Goal: Task Accomplishment & Management: Complete application form

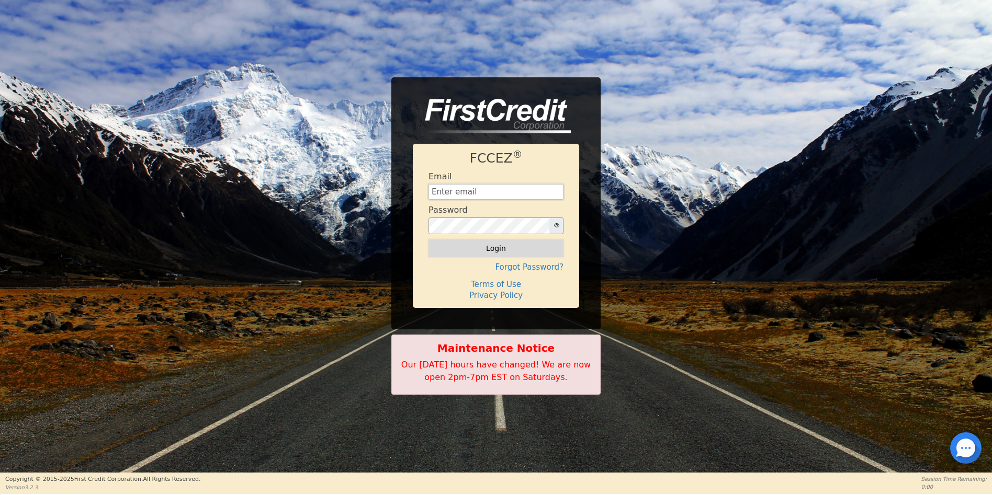
type input "[EMAIL_ADDRESS][DOMAIN_NAME]"
click at [490, 251] on button "Login" at bounding box center [495, 249] width 135 height 18
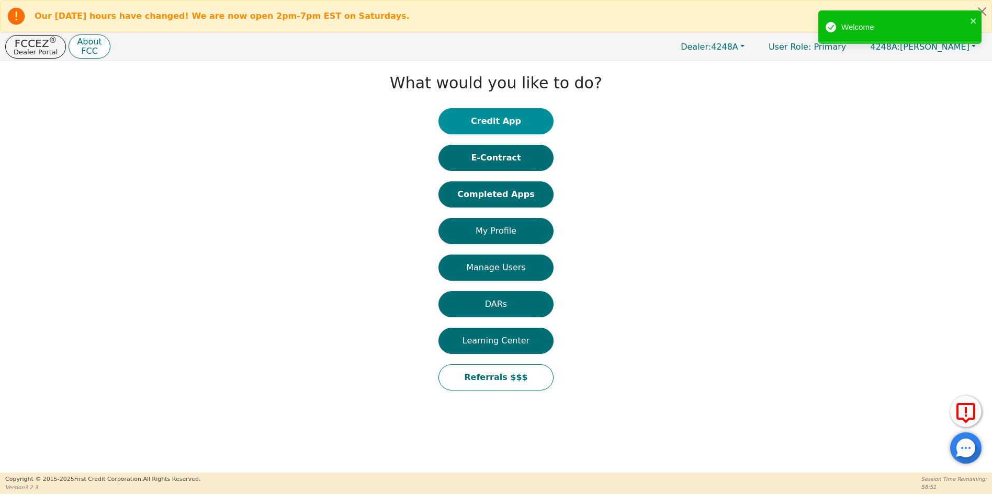
click at [489, 124] on button "Credit App" at bounding box center [495, 121] width 115 height 26
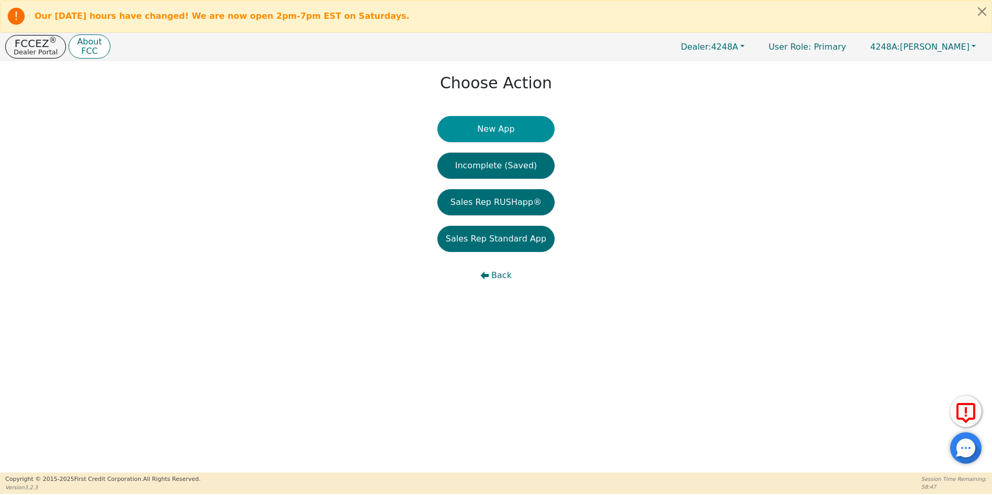
click at [490, 130] on button "New App" at bounding box center [495, 129] width 117 height 26
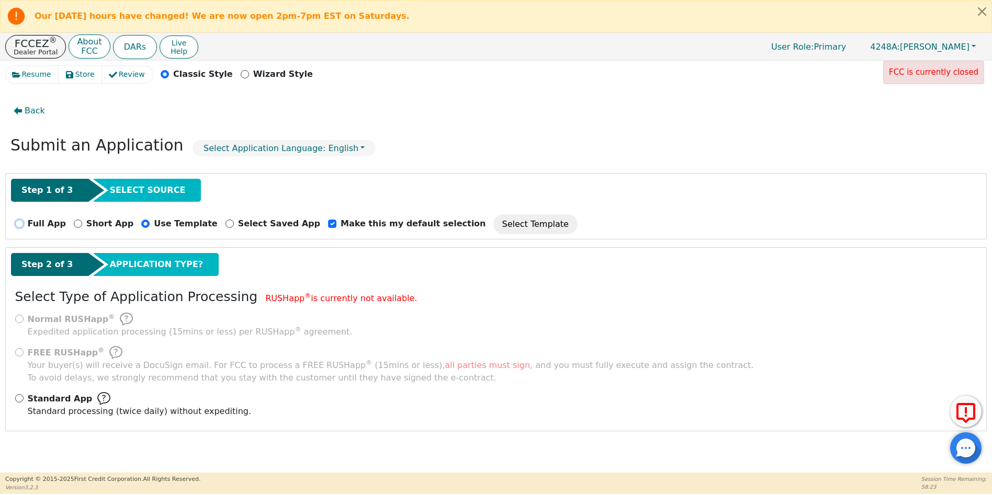
click at [20, 223] on input "Full App" at bounding box center [19, 224] width 8 height 8
radio input "true"
checkbox input "false"
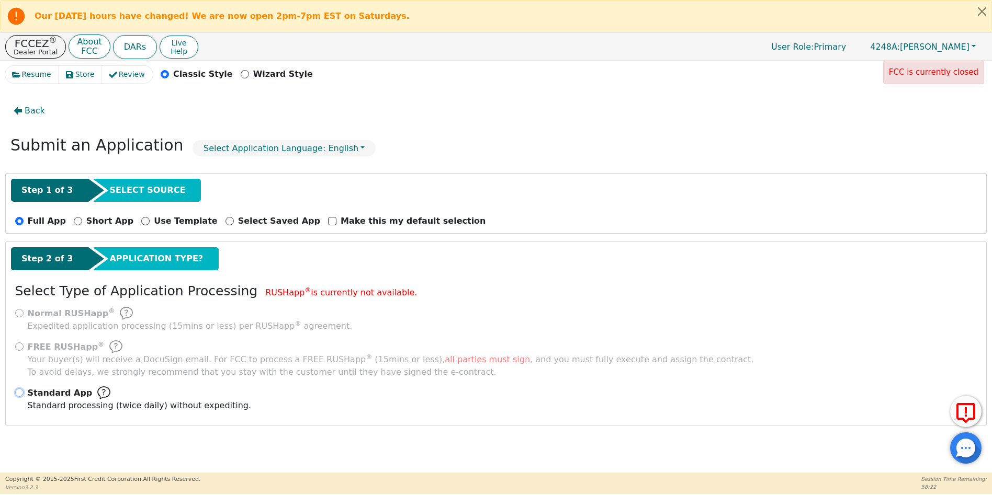
drag, startPoint x: 18, startPoint y: 392, endPoint x: 87, endPoint y: 388, distance: 69.2
click at [18, 391] on input "Standard App Standard processing (twice daily) without expediting." at bounding box center [19, 393] width 8 height 8
radio input "true"
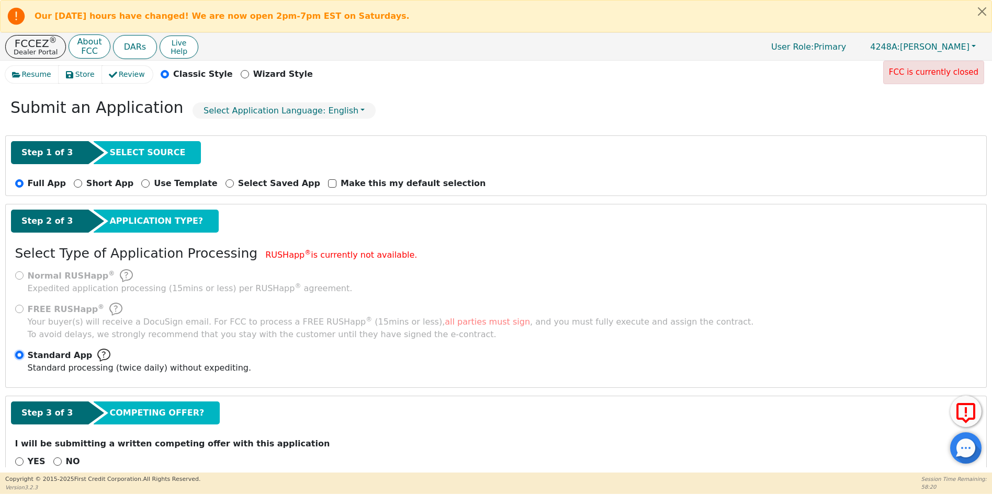
scroll to position [61, 0]
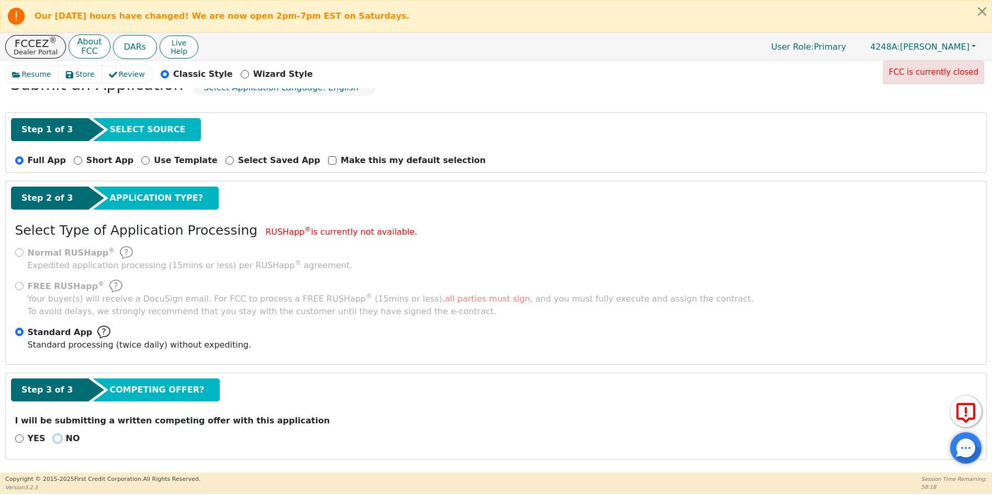
drag, startPoint x: 54, startPoint y: 437, endPoint x: 233, endPoint y: 444, distance: 179.0
click at [55, 437] on input "NO" at bounding box center [57, 439] width 8 height 8
radio input "true"
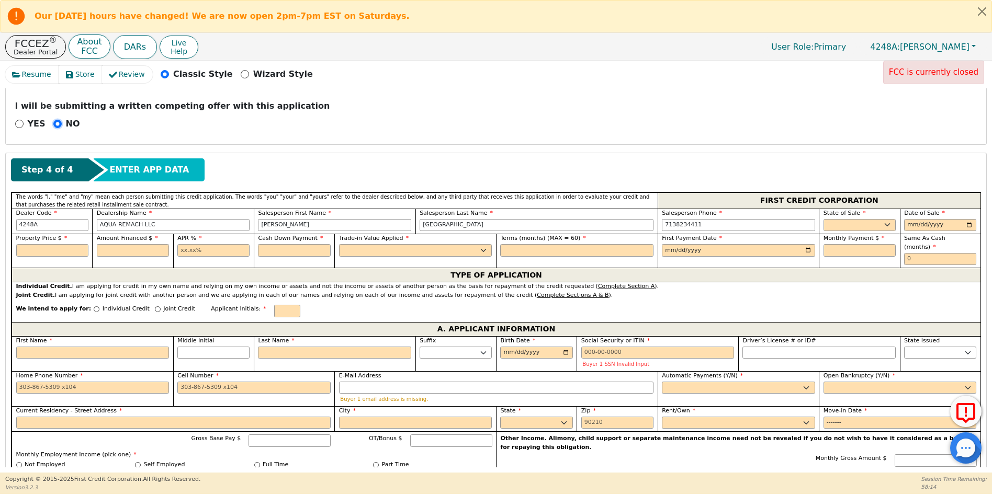
scroll to position [382, 0]
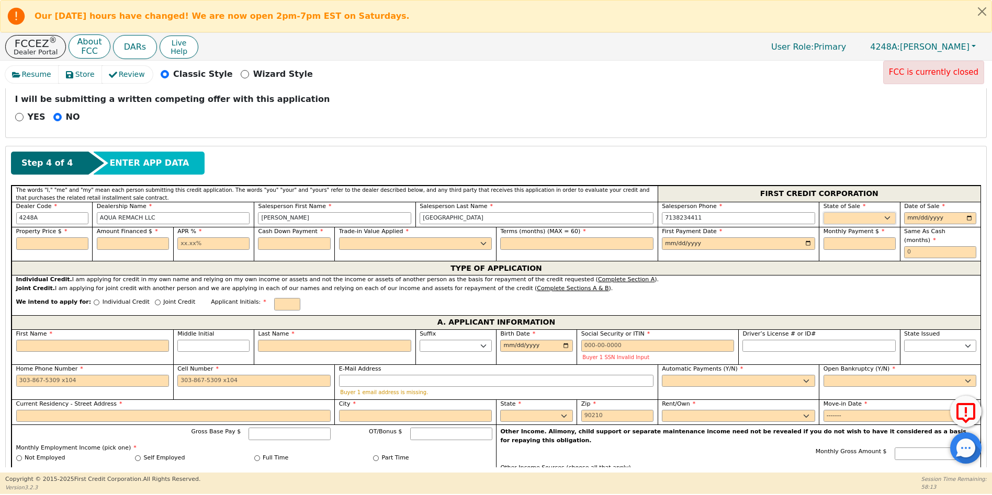
click at [837, 219] on select "AK AL AR AZ CA CO CT DC DE FL [GEOGRAPHIC_DATA] HI IA ID IL IN KS [GEOGRAPHIC_D…" at bounding box center [859, 218] width 72 height 13
select select "[GEOGRAPHIC_DATA]"
click at [823, 212] on select "AK AL AR AZ CA CO CT DC DE FL [GEOGRAPHIC_DATA] HI IA ID IL IN KS [GEOGRAPHIC_D…" at bounding box center [859, 218] width 72 height 13
click at [969, 219] on input "date" at bounding box center [940, 218] width 72 height 13
type input "[DATE]"
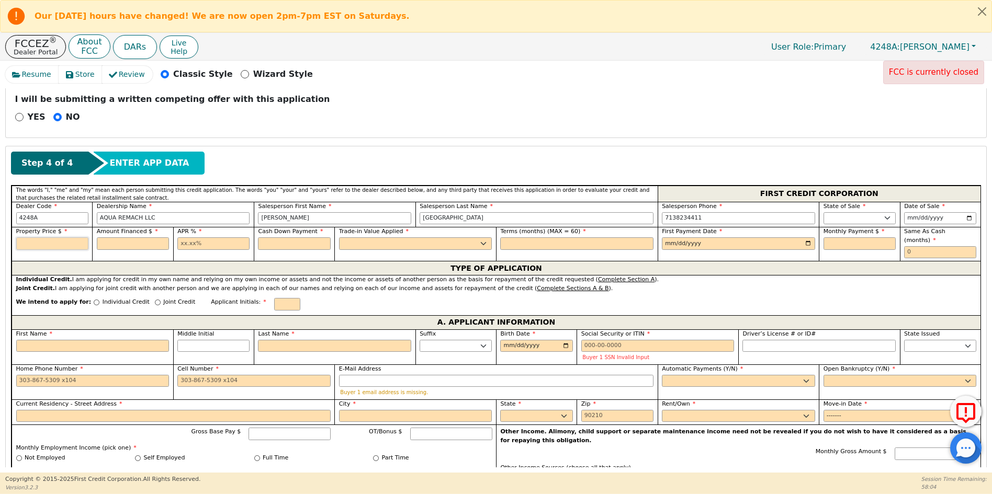
click at [38, 242] on input "text" at bounding box center [52, 243] width 72 height 13
type input "8500.00"
click at [100, 242] on input "text" at bounding box center [133, 243] width 72 height 13
type input "8500.00"
click at [178, 242] on input "text" at bounding box center [213, 243] width 72 height 13
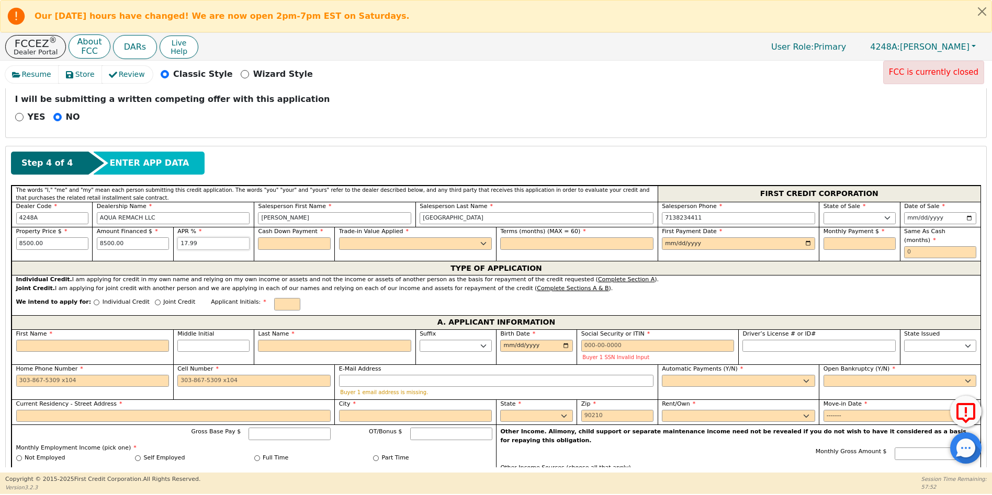
type input "17.99"
click at [273, 244] on input "text" at bounding box center [294, 243] width 72 height 13
type input "0.00"
type input "60"
type input "[DATE]"
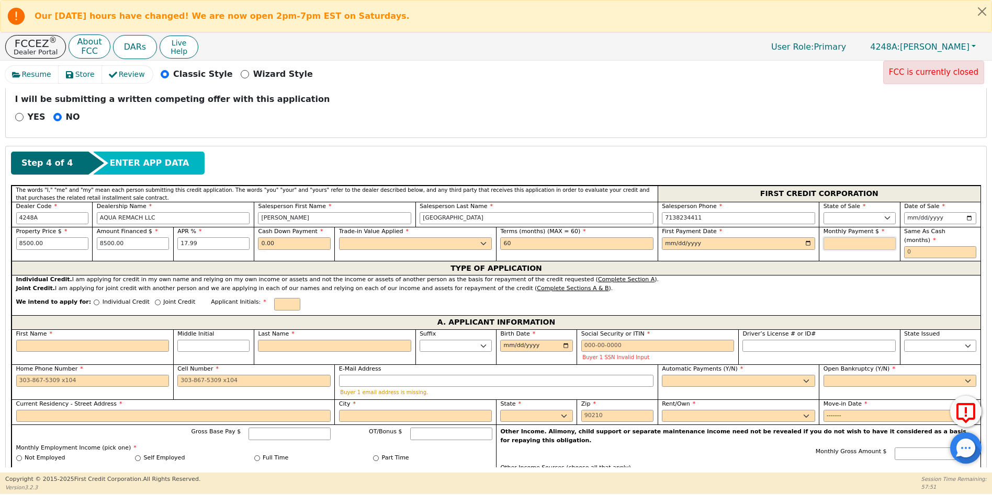
type input "114.25"
type input "0"
type input "IMA"
type input "IRIS"
type input "M"
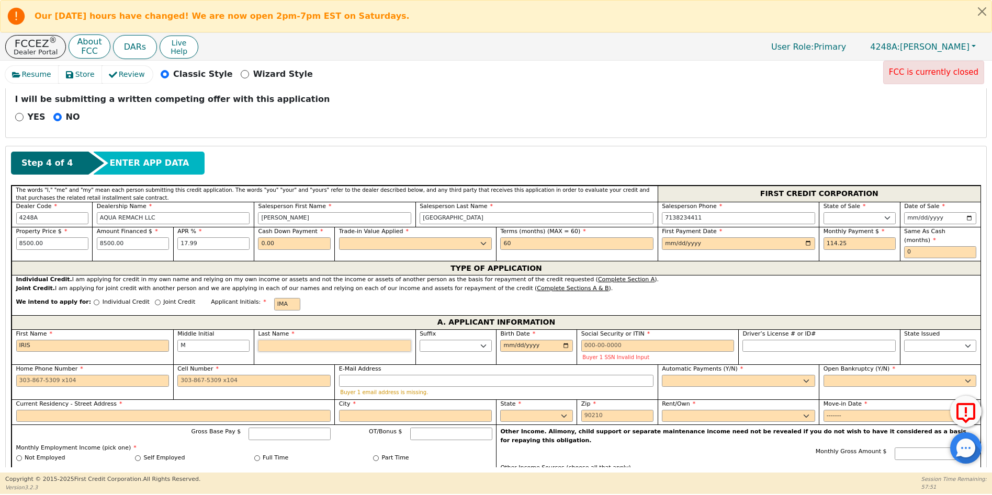
type input "[PERSON_NAME]"
type input "[DATE]"
type input "--3979"
select select "[GEOGRAPHIC_DATA]"
type input "[PHONE_NUMBER]"
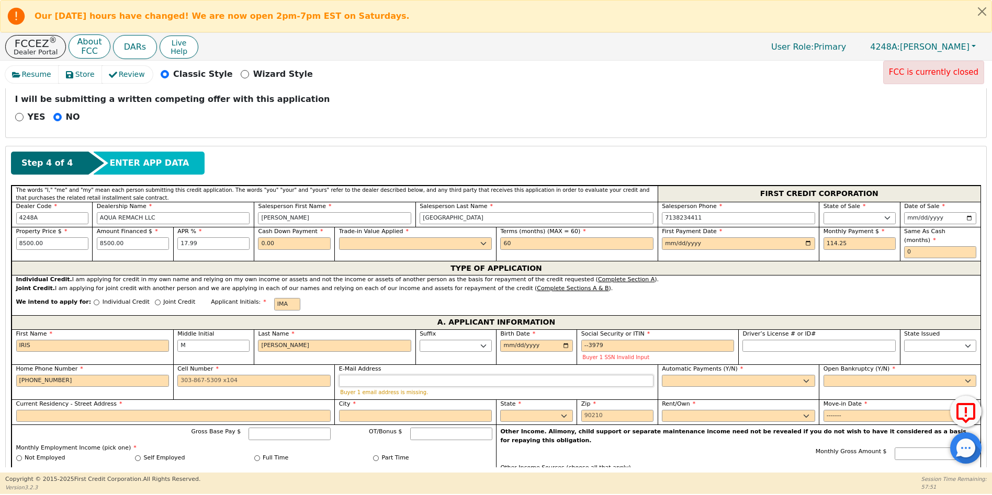
type input "[EMAIL_ADDRESS][DOMAIN_NAME]"
type input "25469 [GEOGRAPHIC_DATA] 1221"
type input "SPRING"
select select "[GEOGRAPHIC_DATA]"
type input "77380"
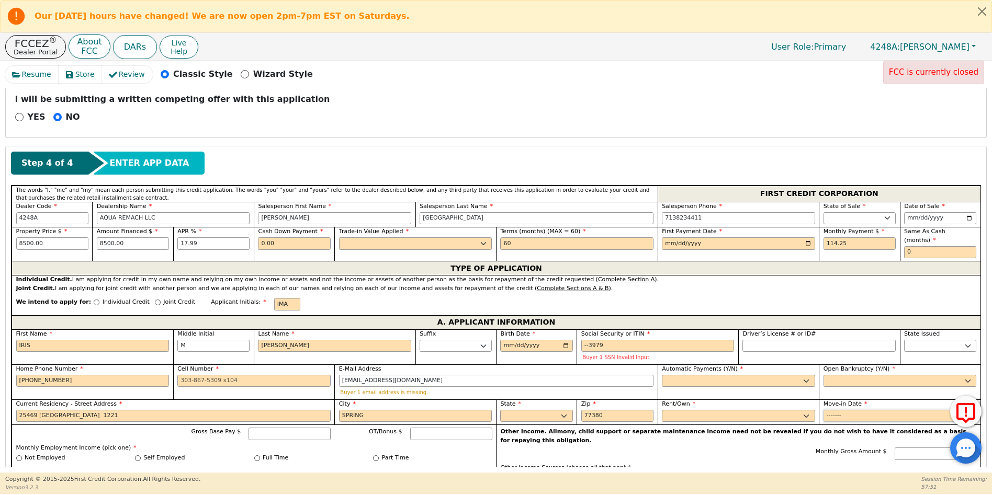
type input "2019-01"
type input "6800.00"
type input "POSTIRRO"
type input "MANAGER"
type input "2015-01"
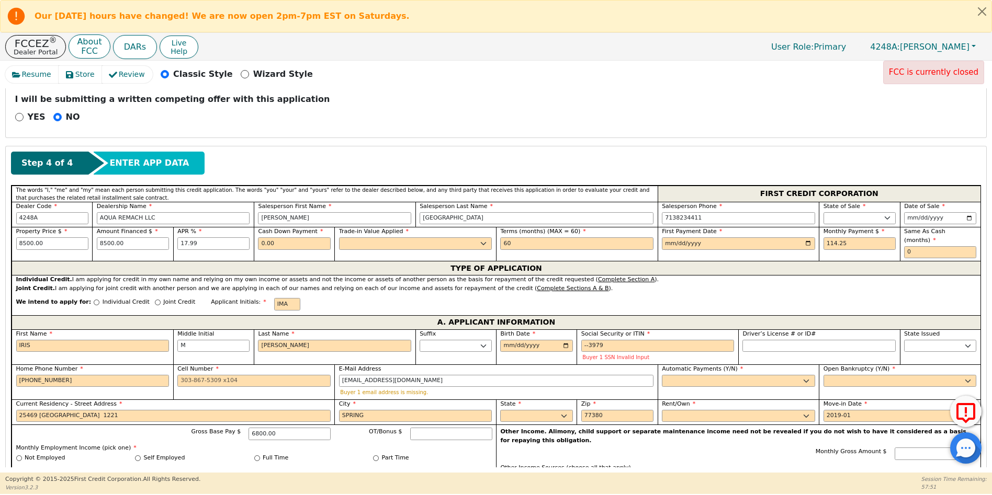
type input "[GEOGRAPHIC_DATA]"
select select "[GEOGRAPHIC_DATA]"
type input "[PERSON_NAME]"
type input "JAX"
type input "[PHONE_NUMBER]"
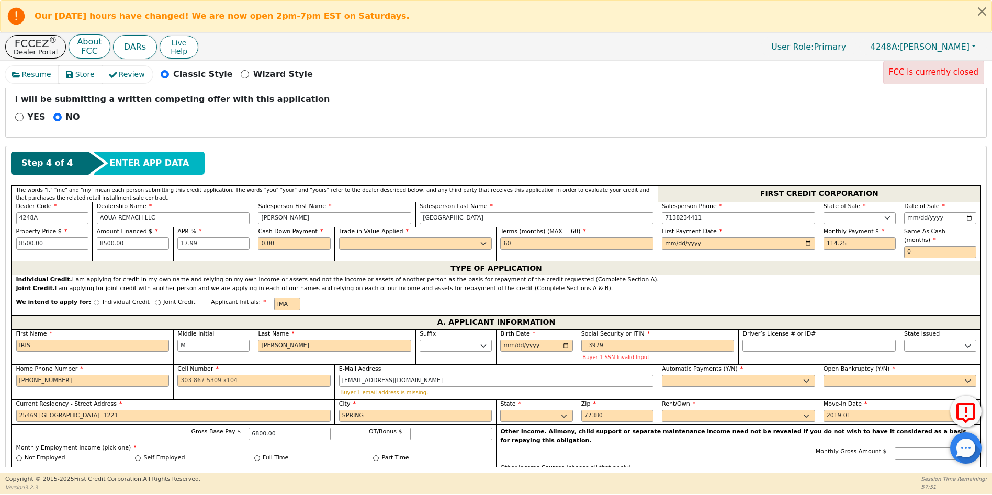
type input "[PERSON_NAME]"
type input "VIVES"
type input "[PHONE_NUMBER]"
type input "IMA"
type input "[PERSON_NAME]"
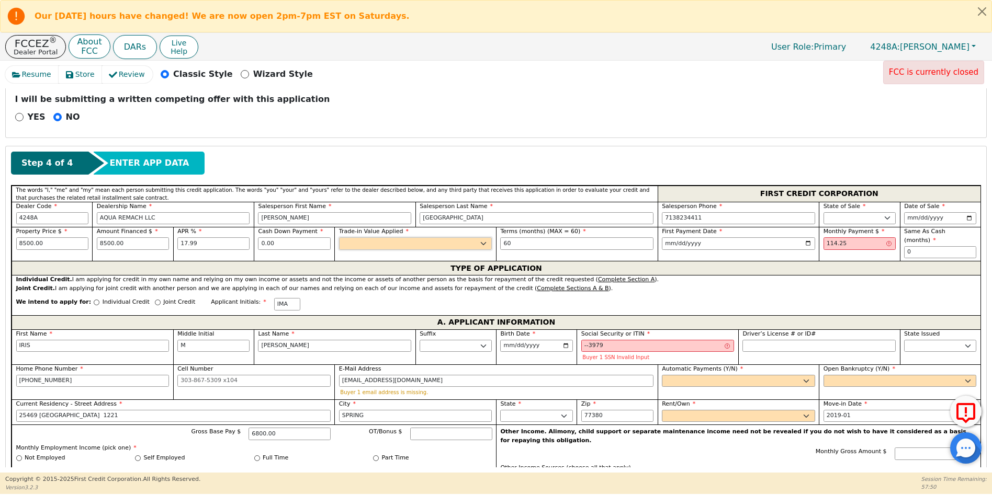
click at [358, 240] on select "Yes No" at bounding box center [415, 243] width 153 height 13
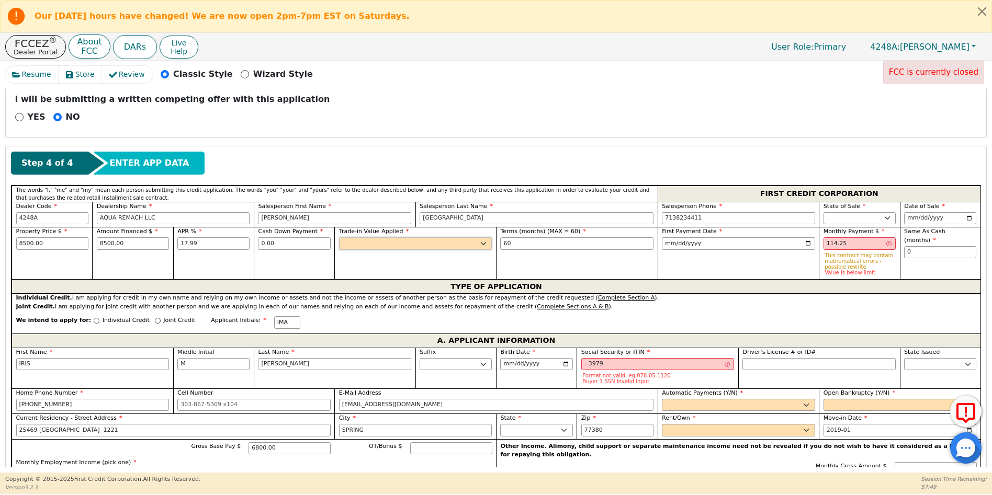
select select "n"
click at [339, 237] on select "Yes No" at bounding box center [415, 243] width 153 height 13
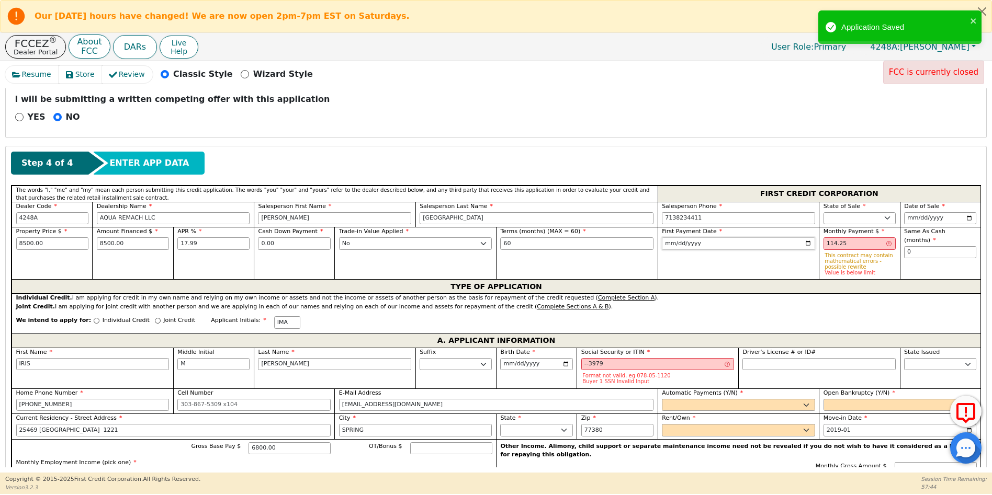
click at [806, 242] on input "[DATE]" at bounding box center [738, 243] width 153 height 13
type input "[DATE]"
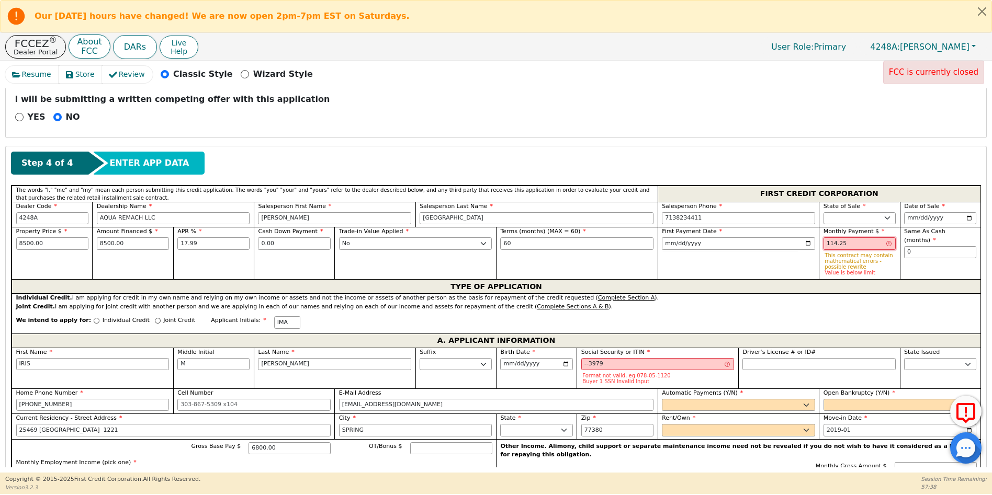
drag, startPoint x: 847, startPoint y: 244, endPoint x: 815, endPoint y: 243, distance: 32.4
click at [815, 243] on div "Property Price $ 8500.00 Amount Financed $ 8500.00 APR % 17.99 Cash Down Paymen…" at bounding box center [496, 253] width 969 height 52
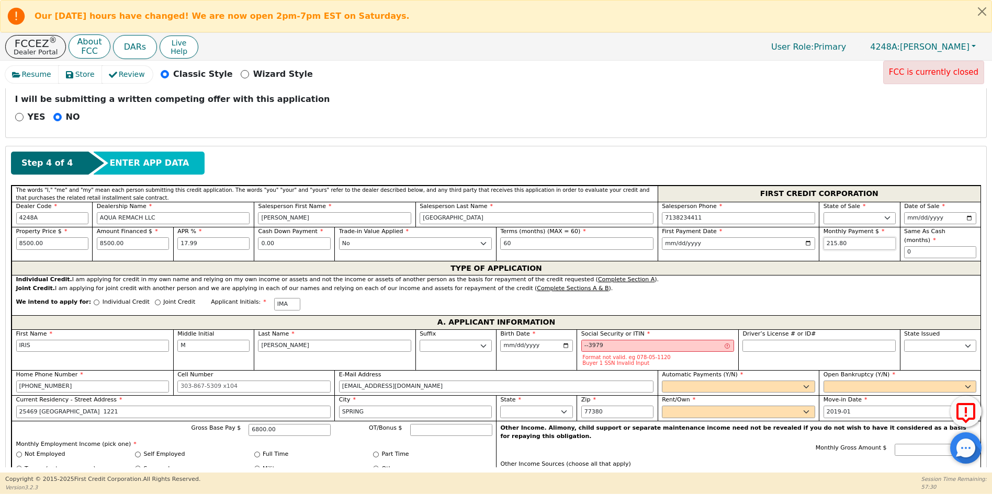
type input "215.80"
drag, startPoint x: 20, startPoint y: 335, endPoint x: 8, endPoint y: 333, distance: 12.7
type input "MA"
type input "[PERSON_NAME]"
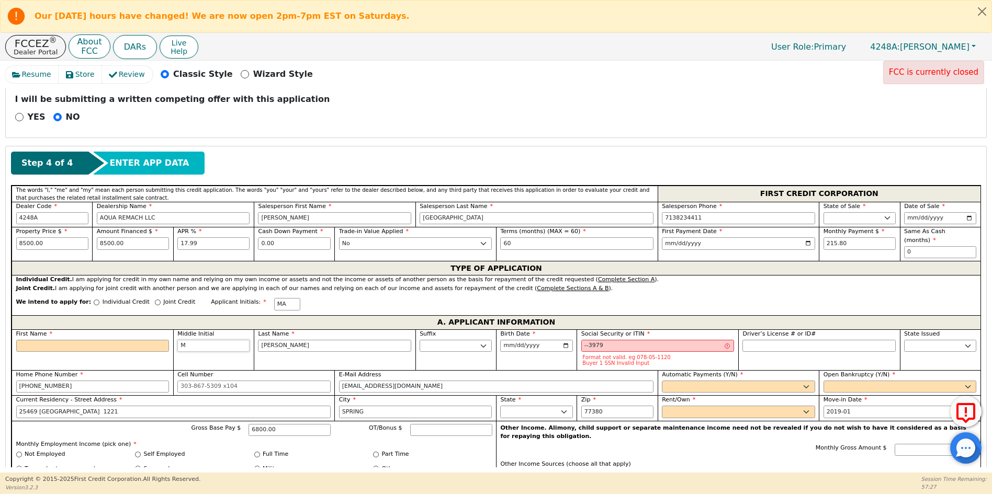
drag, startPoint x: 185, startPoint y: 337, endPoint x: 172, endPoint y: 335, distance: 12.7
click at [173, 335] on div "Middle Initial M" at bounding box center [213, 350] width 81 height 41
type input "A"
type input "[PERSON_NAME]"
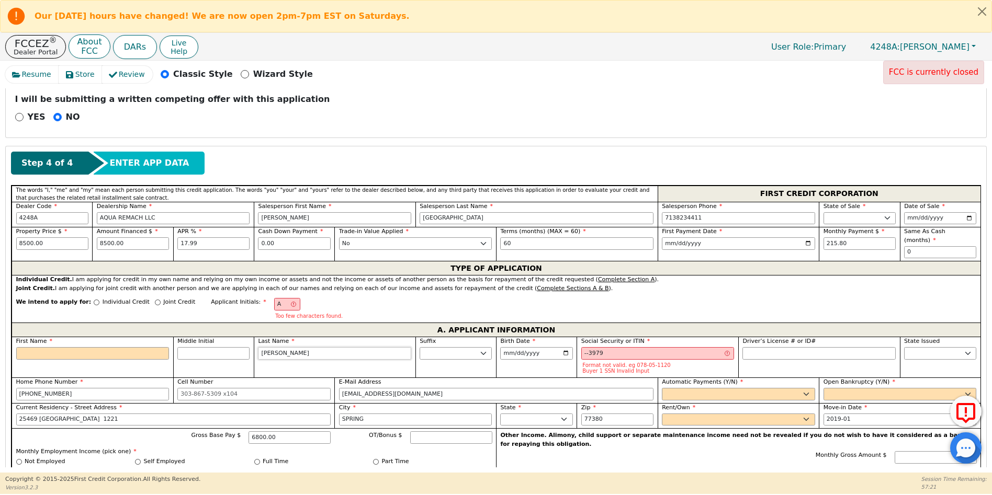
drag, startPoint x: 291, startPoint y: 344, endPoint x: 252, endPoint y: 345, distance: 39.2
click at [252, 345] on div "First Name Middle Initial Last Name [PERSON_NAME] Sr. II III IV Birth Date [DEM…" at bounding box center [496, 478] width 969 height 282
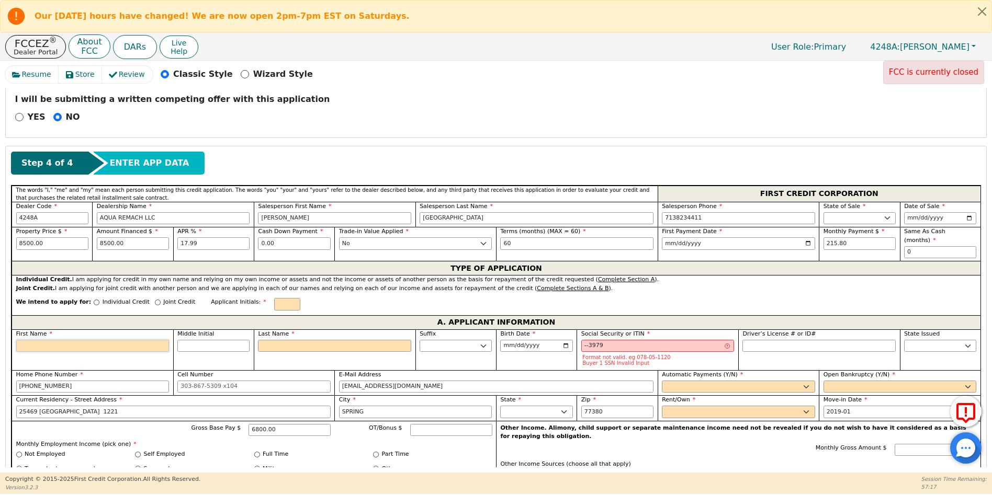
click at [42, 340] on input "First Name" at bounding box center [92, 346] width 153 height 13
type input "N"
type input "NE"
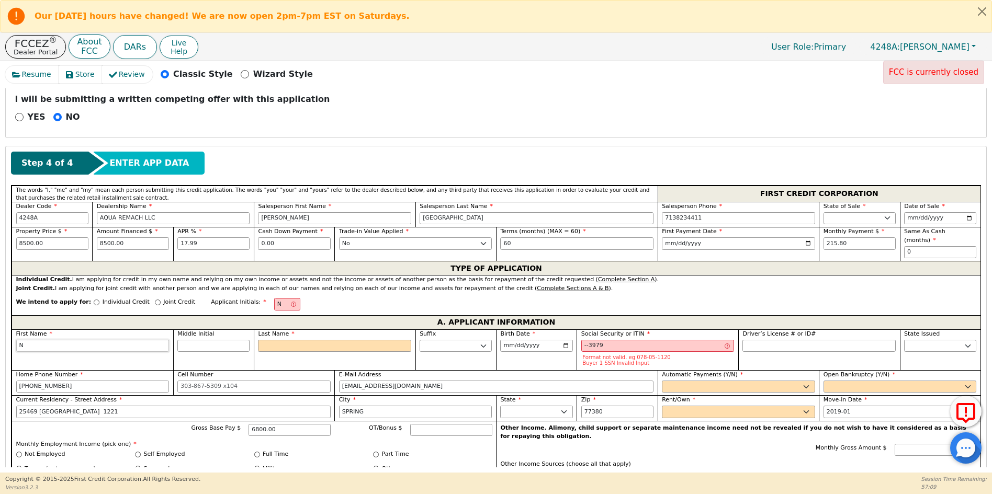
type input "NE"
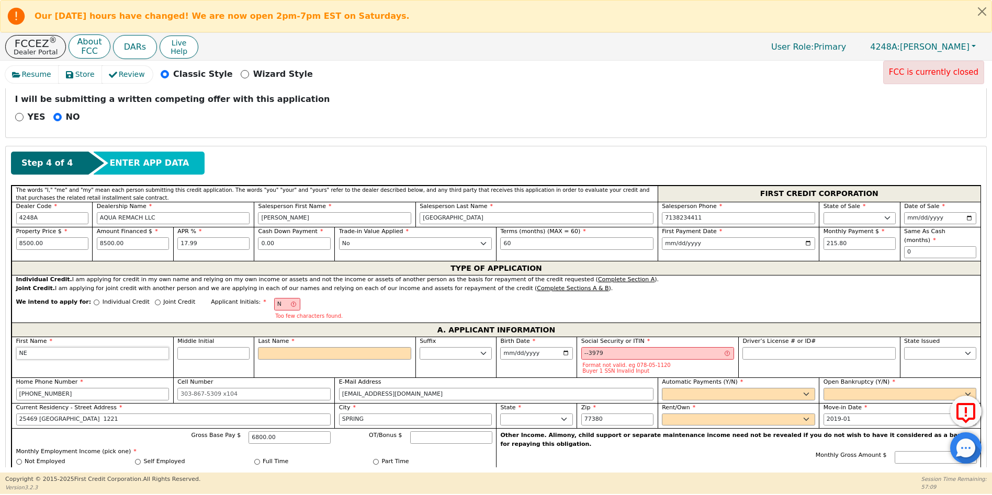
type input "NEL"
type input "[PERSON_NAME]"
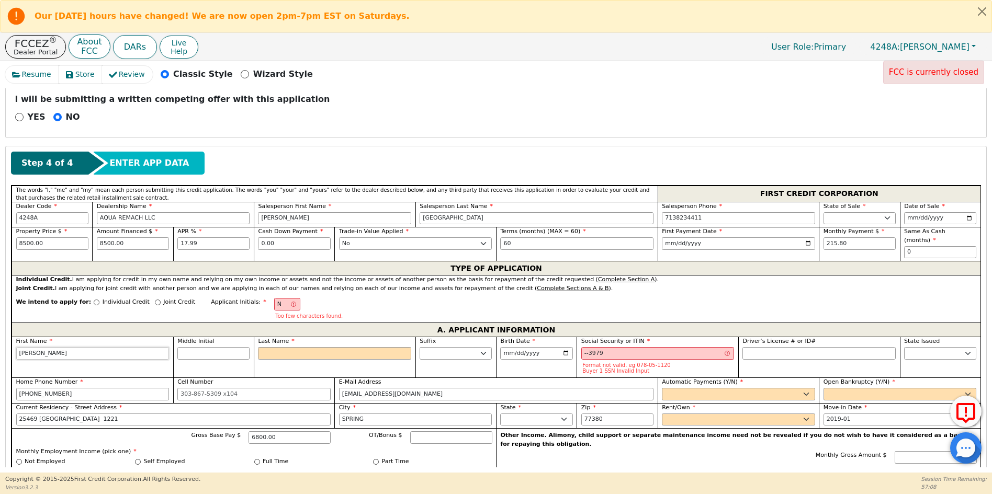
type input "[PERSON_NAME]"
click at [201, 347] on input "Middle Initial" at bounding box center [213, 353] width 72 height 13
type input "NG"
type input "G"
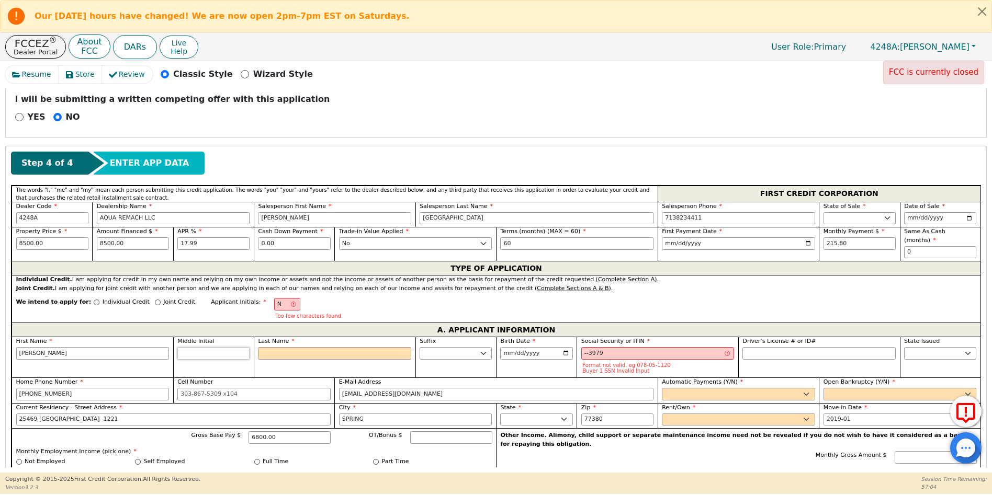
type input "[PERSON_NAME]"
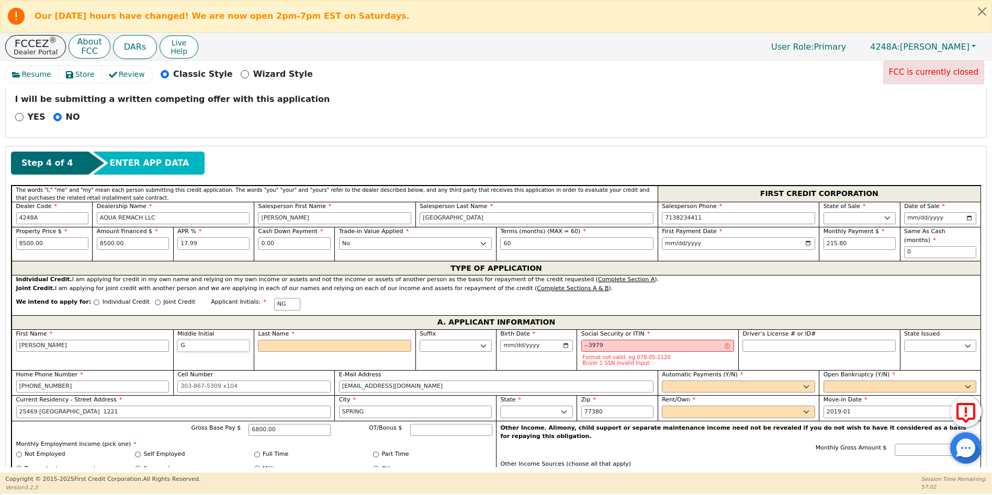
type input "G"
click at [276, 340] on input "Last Name" at bounding box center [334, 346] width 153 height 13
type input "NGG"
type input "G"
type input "[PERSON_NAME]"
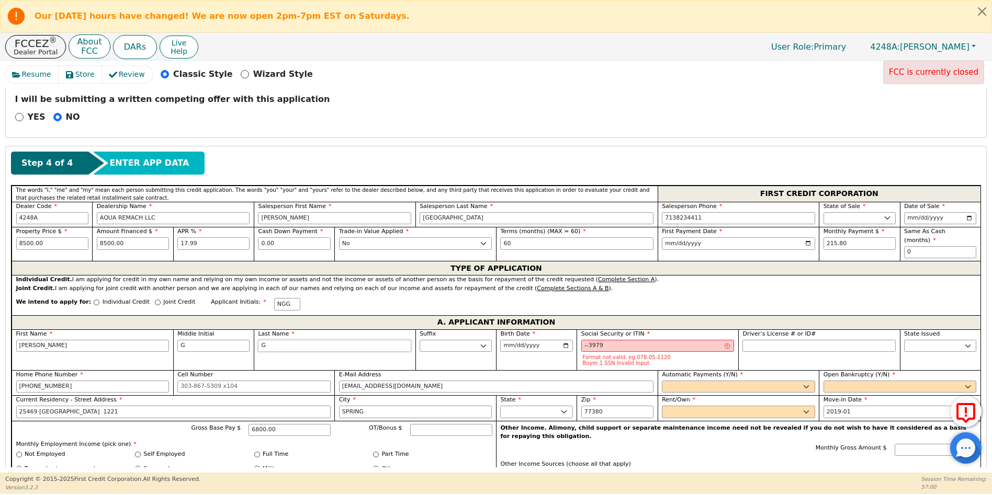
type input "GA"
type input "[PERSON_NAME]"
type input "GAS"
type input "[PERSON_NAME]"
type input "GASP"
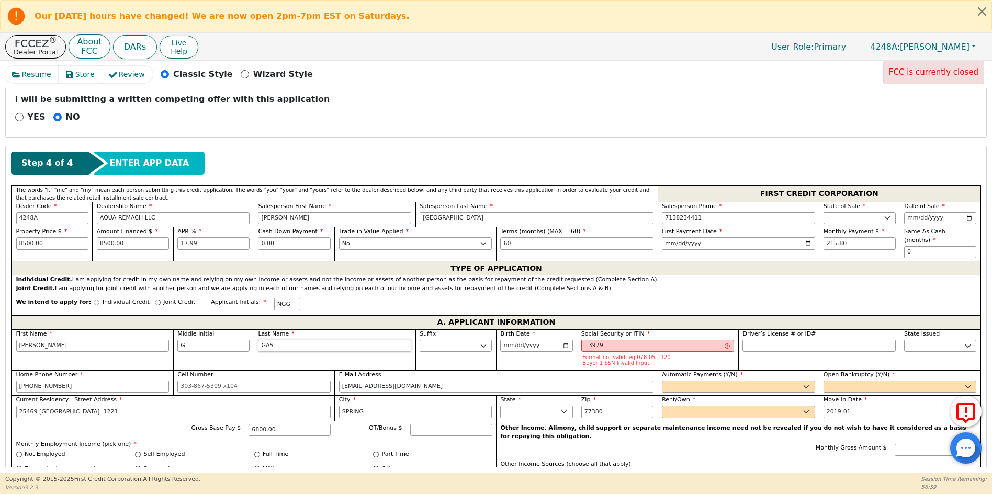
type input "[PERSON_NAME]"
type input "GASPA"
type input "[PERSON_NAME]"
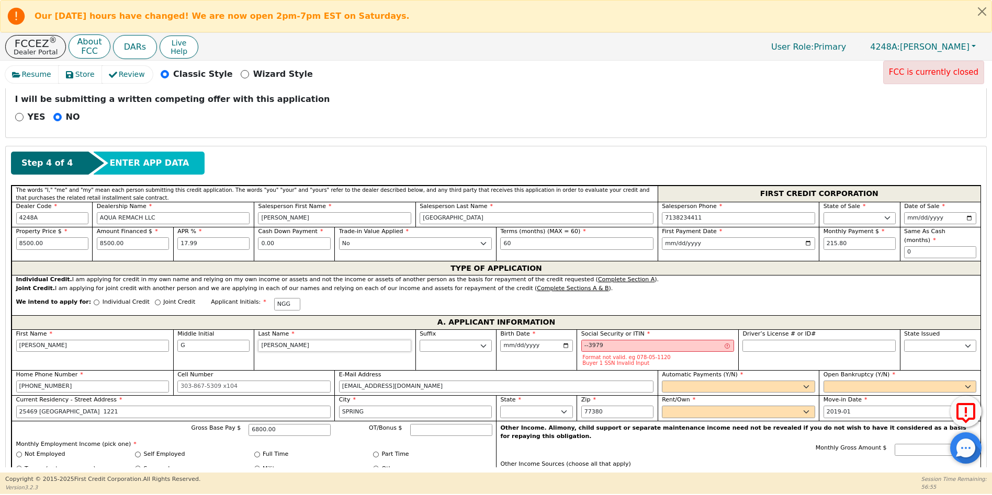
type input "[PERSON_NAME]"
click at [562, 340] on input "[DATE]" at bounding box center [536, 346] width 72 height 13
type input "[DATE]"
click at [615, 340] on input "--3979" at bounding box center [657, 346] width 153 height 13
drag, startPoint x: 615, startPoint y: 339, endPoint x: 570, endPoint y: 335, distance: 45.2
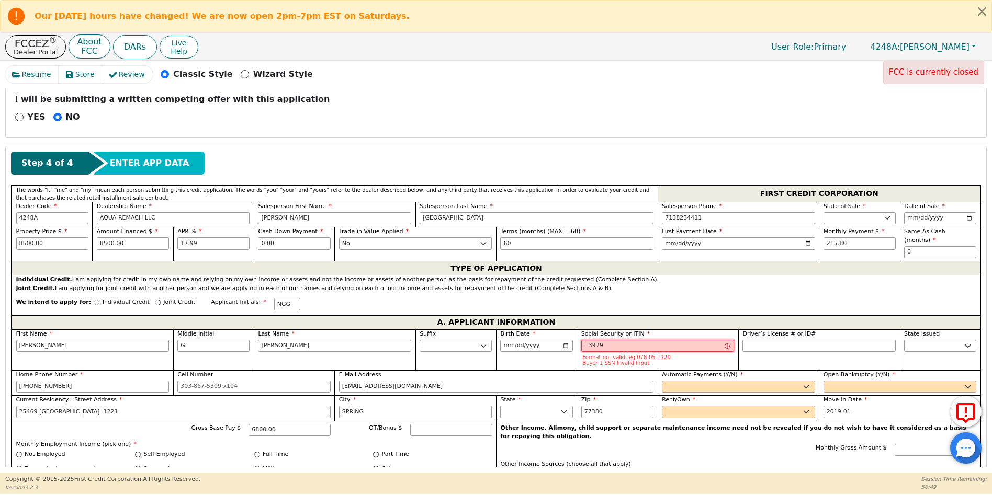
click at [570, 335] on div "First Name [PERSON_NAME] Middle Initial G Last Name [PERSON_NAME] Sr. II III IV…" at bounding box center [496, 471] width 969 height 282
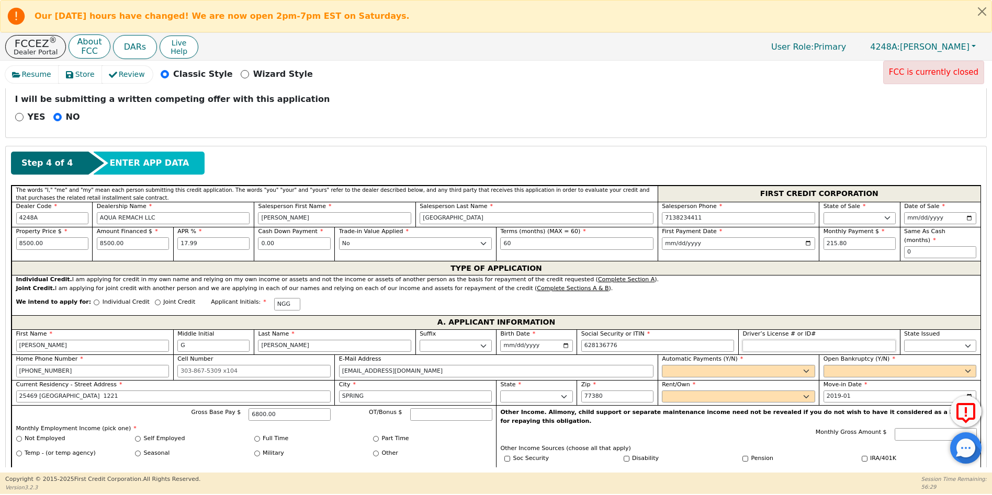
type input "***-**-6776"
click at [752, 340] on input "Driver’s License # or ID#" at bounding box center [818, 346] width 153 height 13
drag, startPoint x: 74, startPoint y: 362, endPoint x: 1, endPoint y: 366, distance: 73.9
click at [1, 366] on div "Resume Store Review Classic Style Wizard Style FCC is currently closed Back Sub…" at bounding box center [496, 267] width 992 height 412
type input "[PHONE_NUMBER]"
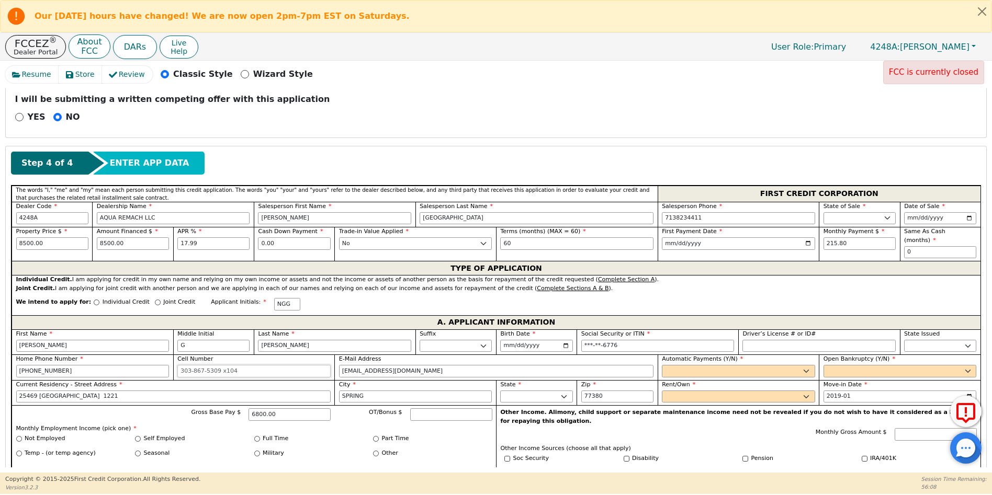
click at [182, 365] on input "Cell Number" at bounding box center [253, 371] width 153 height 13
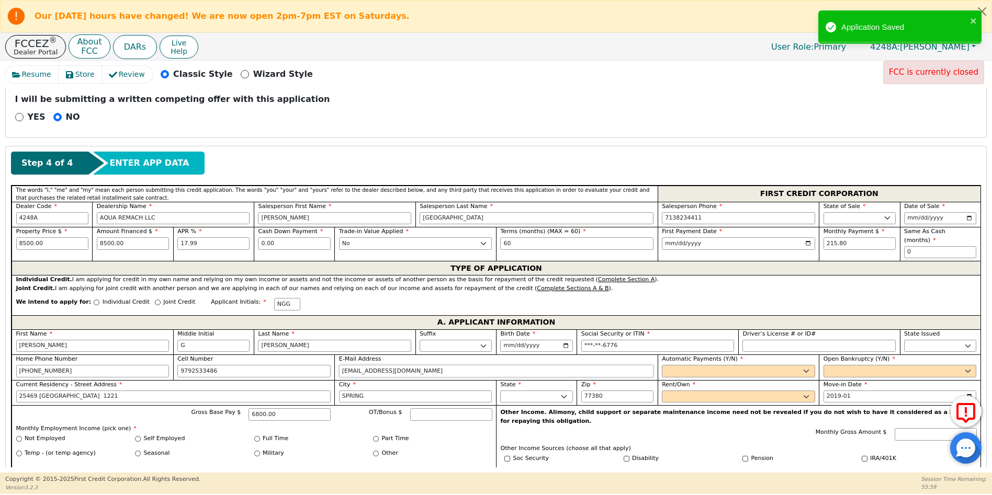
type input "[PHONE_NUMBER]"
drag, startPoint x: 433, startPoint y: 362, endPoint x: 326, endPoint y: 367, distance: 106.3
click at [326, 367] on div "First Name [PERSON_NAME] Middle Initial G Last Name [PERSON_NAME] Sr. II III IV…" at bounding box center [496, 463] width 969 height 266
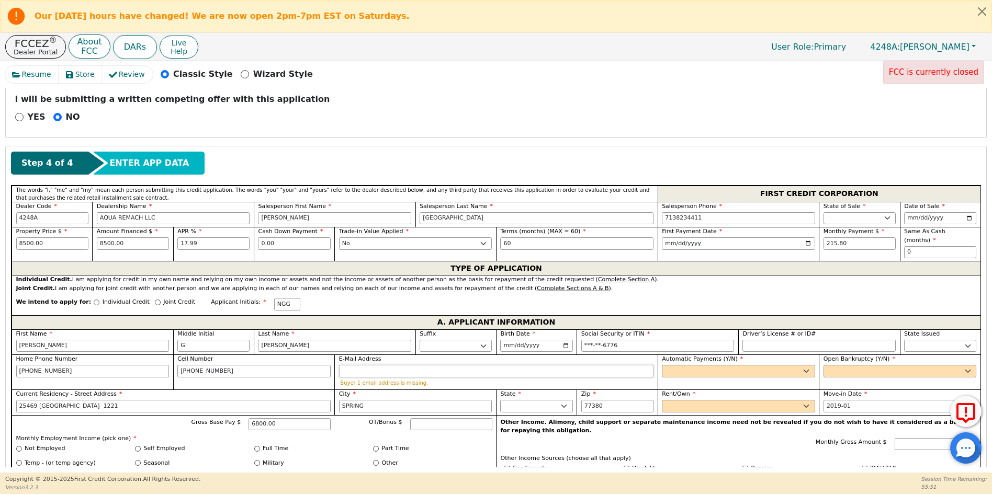
type input "O"
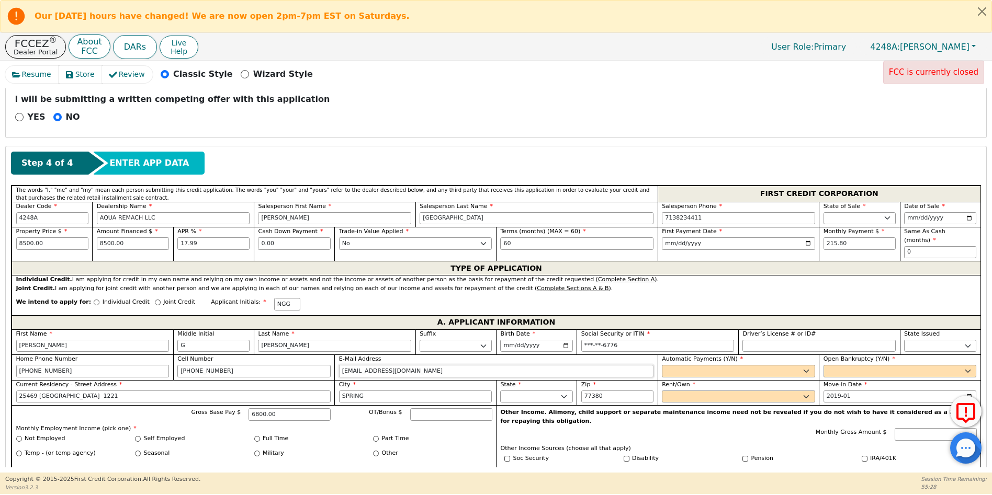
type input "[EMAIL_ADDRESS][DOMAIN_NAME]"
click at [670, 365] on select "Yes No" at bounding box center [738, 371] width 153 height 13
select select "y"
click at [662, 365] on select "Yes No" at bounding box center [738, 371] width 153 height 13
type input "[PERSON_NAME]"
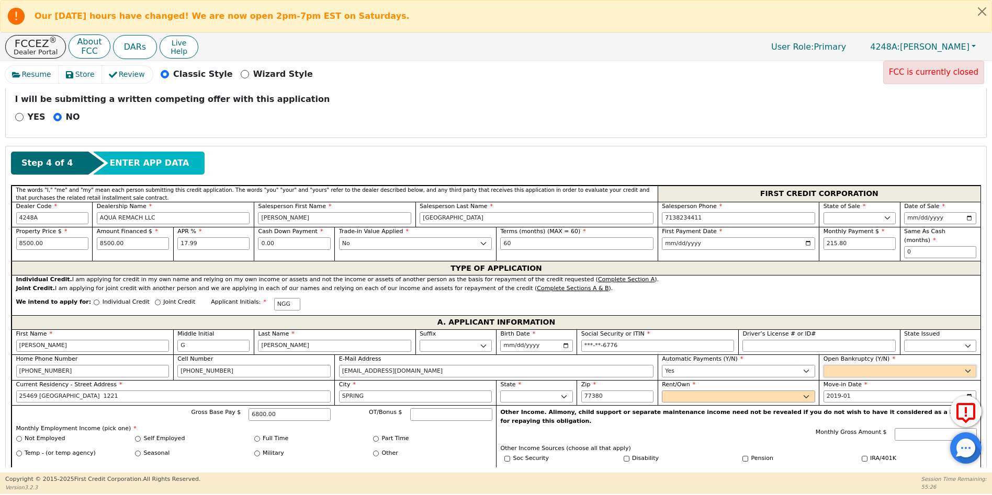
click at [841, 365] on select "Yes No" at bounding box center [899, 371] width 153 height 13
select select "n"
click at [823, 365] on select "Yes No" at bounding box center [899, 371] width 153 height 13
drag, startPoint x: 109, startPoint y: 389, endPoint x: -6, endPoint y: 387, distance: 115.6
click at [0, 387] on html "Our [DATE] hours have changed! We are now open 2pm-7pm EST on Saturdays. FCCEZ …" at bounding box center [496, 247] width 992 height 494
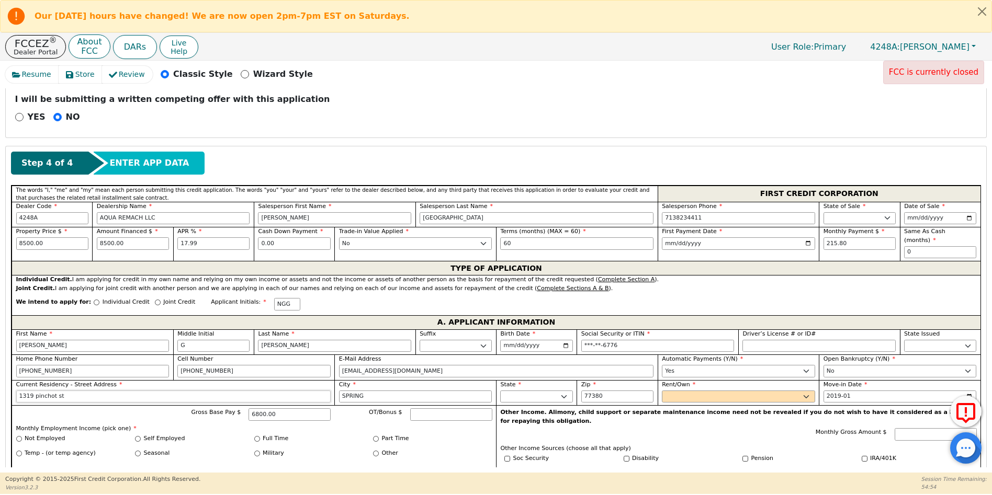
type input "1319 pinchot st"
drag, startPoint x: 364, startPoint y: 387, endPoint x: 305, endPoint y: 380, distance: 58.9
click at [305, 380] on div "First Name [PERSON_NAME] Middle Initial G Last Name [PERSON_NAME] Sr. II III IV…" at bounding box center [496, 452] width 969 height 245
type input "EL CAMPO"
drag, startPoint x: 611, startPoint y: 386, endPoint x: 579, endPoint y: 387, distance: 33.0
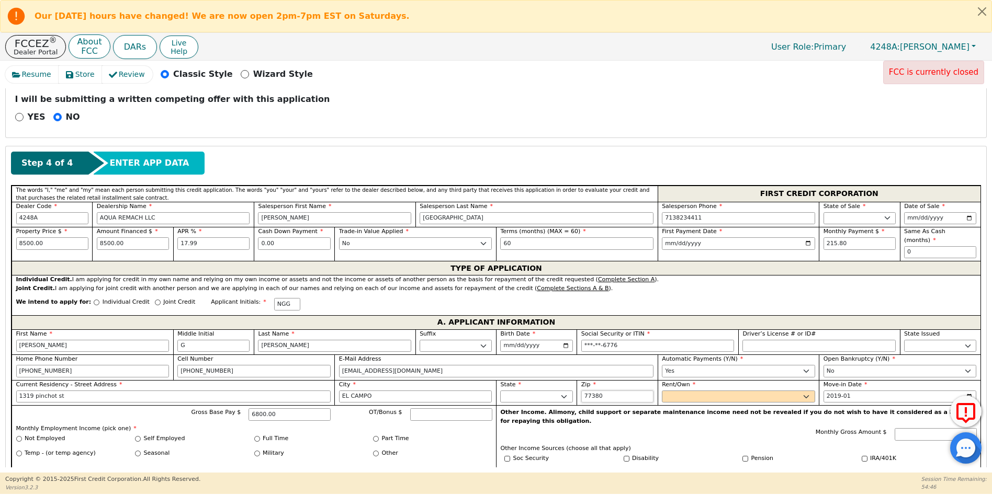
click at [579, 387] on div "Zip 77380" at bounding box center [616, 393] width 81 height 26
type input "77437"
click at [665, 391] on select "Rent Own" at bounding box center [738, 397] width 153 height 13
select select "Rent"
click at [662, 391] on select "Rent Own" at bounding box center [738, 397] width 153 height 13
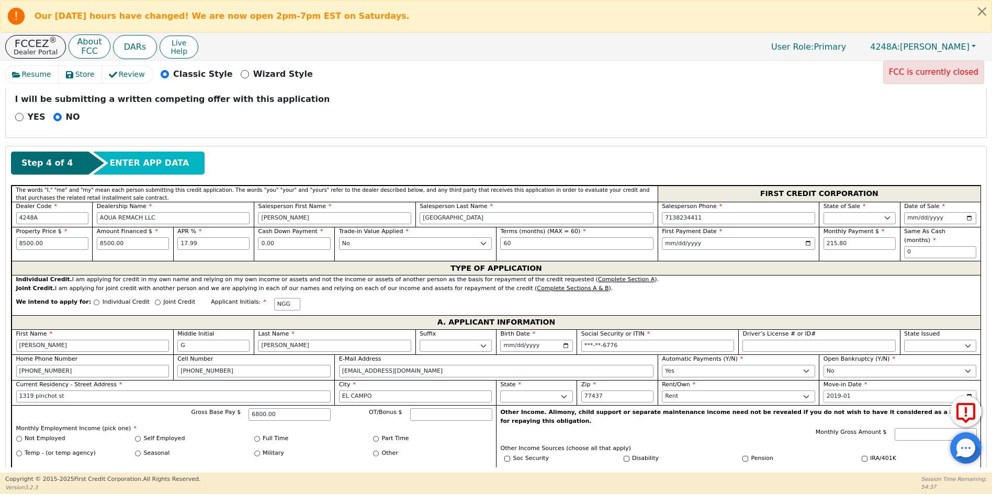
click at [867, 391] on input "2019-01" at bounding box center [899, 397] width 153 height 13
